Goal: Find specific page/section: Find specific page/section

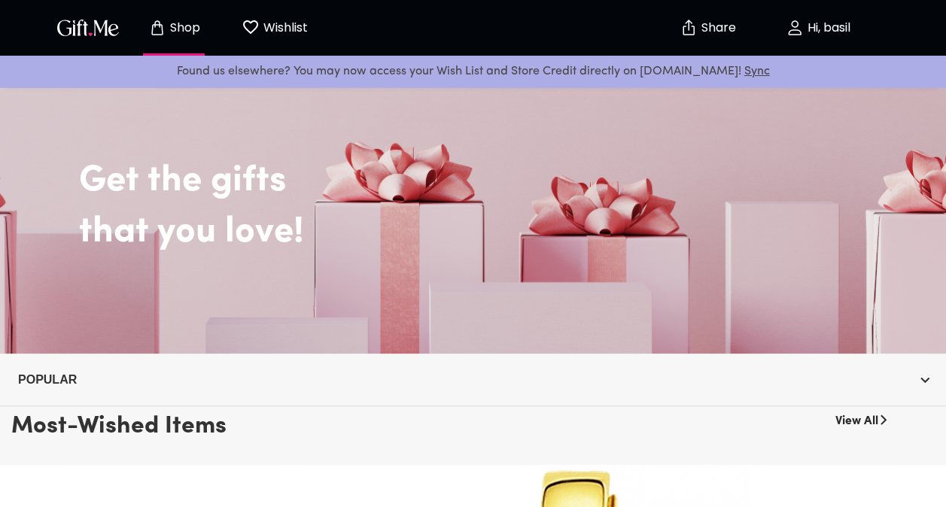
scroll to position [47, 0]
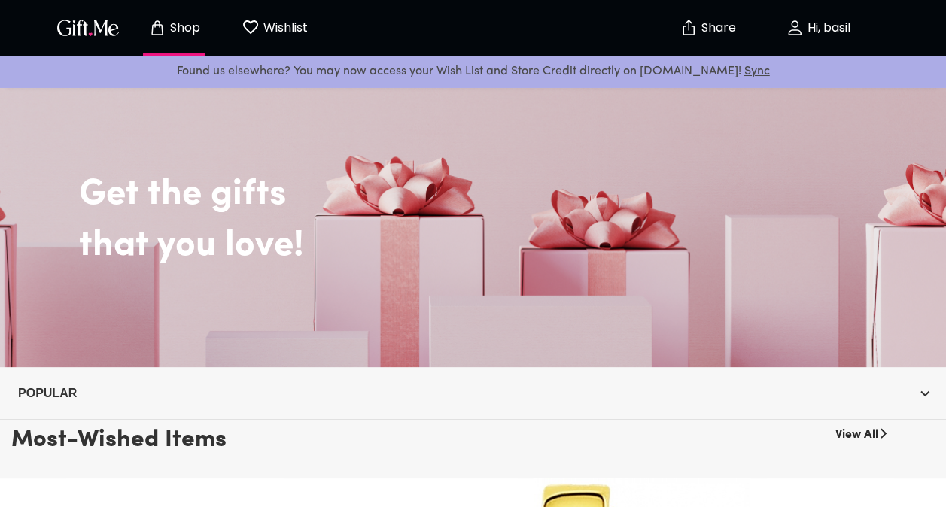
click at [60, 17] on img "button" at bounding box center [88, 28] width 68 height 22
click at [297, 22] on p "Wishlist" at bounding box center [284, 28] width 48 height 20
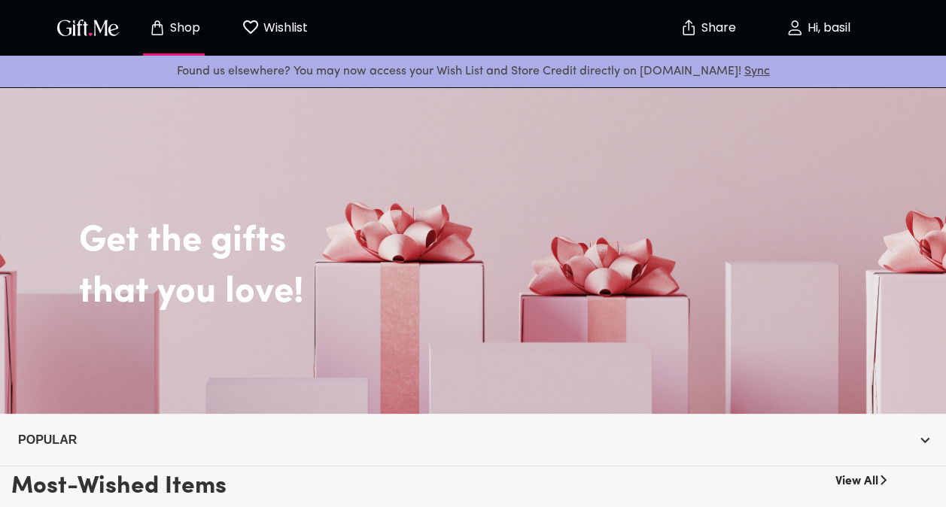
click at [75, 41] on div "Shop Wishlist 0" at bounding box center [189, 28] width 273 height 48
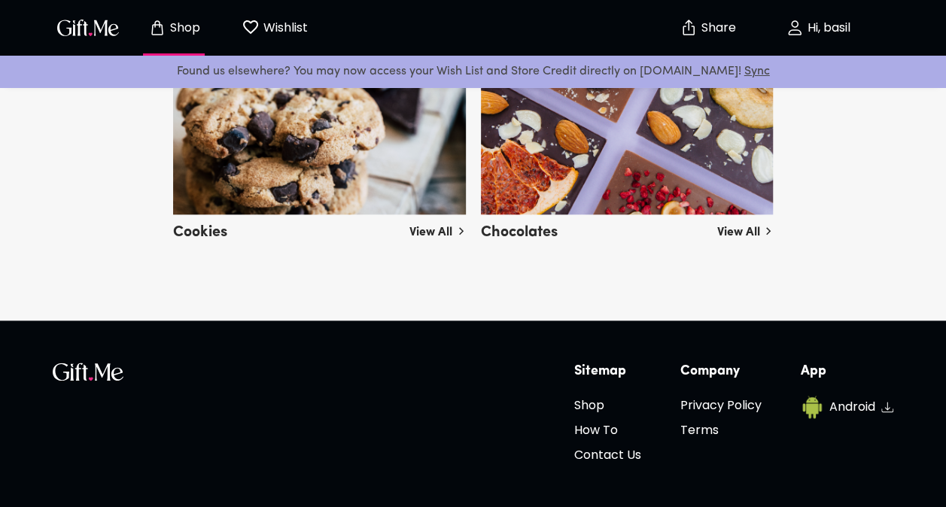
scroll to position [3717, 0]
